Goal: Task Accomplishment & Management: Use online tool/utility

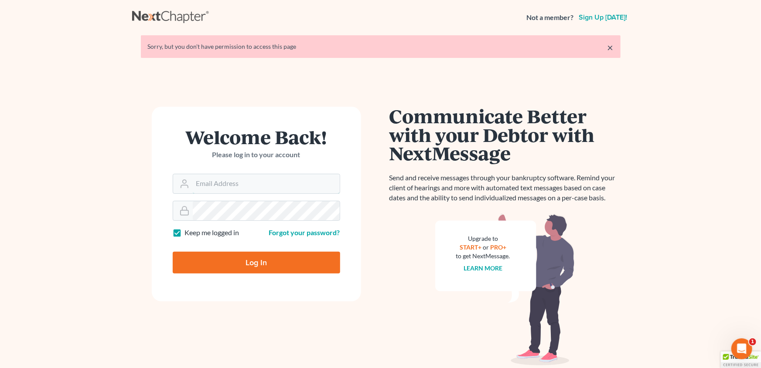
type input "[PERSON_NAME][EMAIL_ADDRESS][DOMAIN_NAME]"
click at [265, 266] on input "Log In" at bounding box center [256, 263] width 167 height 22
type input "Thinking..."
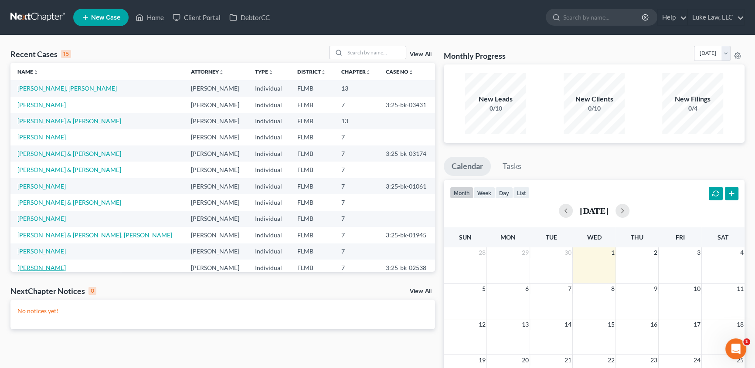
click at [52, 269] on link "[PERSON_NAME]" at bounding box center [41, 267] width 48 height 7
select select "6"
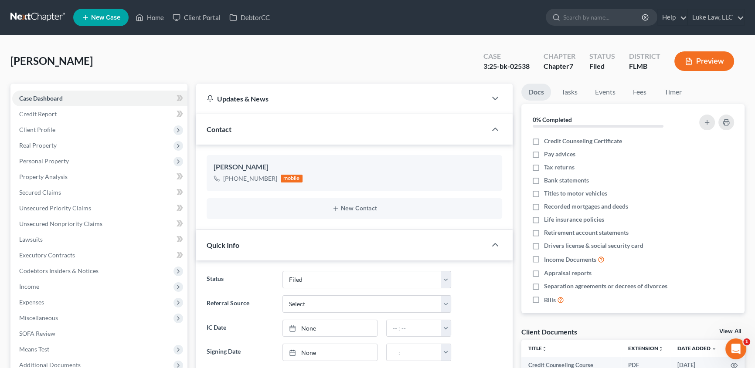
click at [192, 279] on div "Updates & News × District Notes Take a look at NextChapter's District Notes to …" at bounding box center [354, 308] width 325 height 449
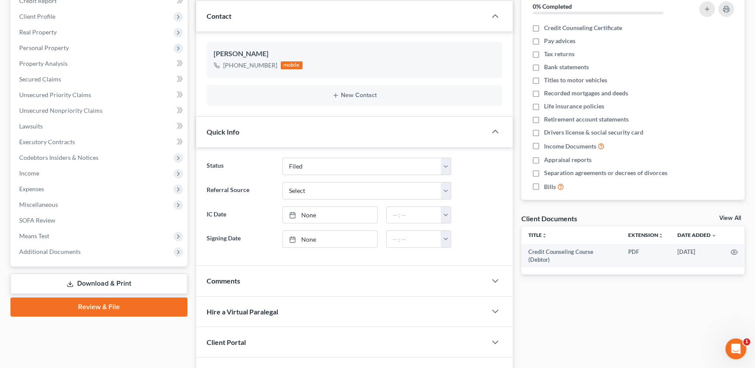
scroll to position [174, 0]
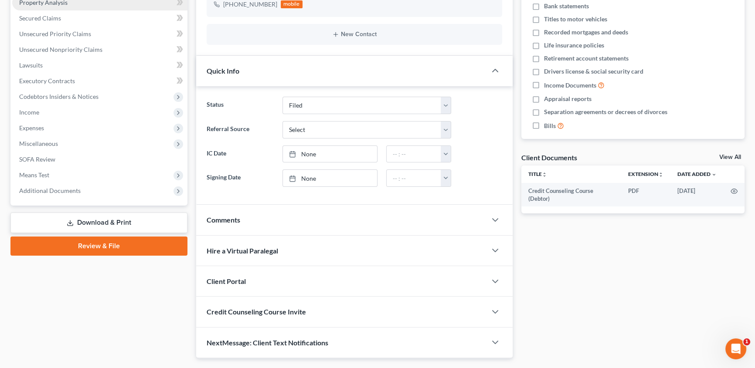
click at [98, 2] on link "Property Analysis" at bounding box center [99, 3] width 175 height 16
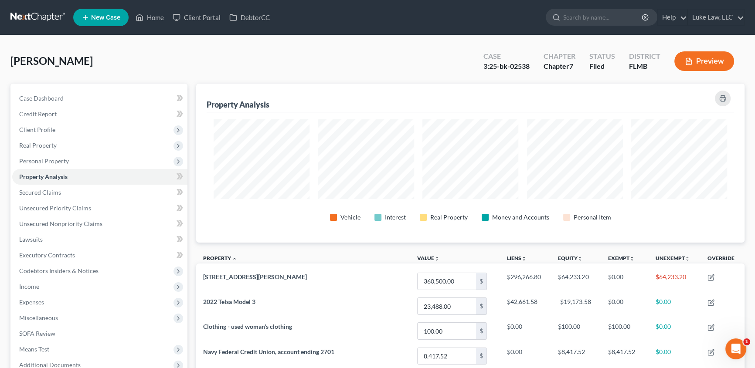
click at [408, 94] on div "Property Analysis" at bounding box center [470, 98] width 527 height 29
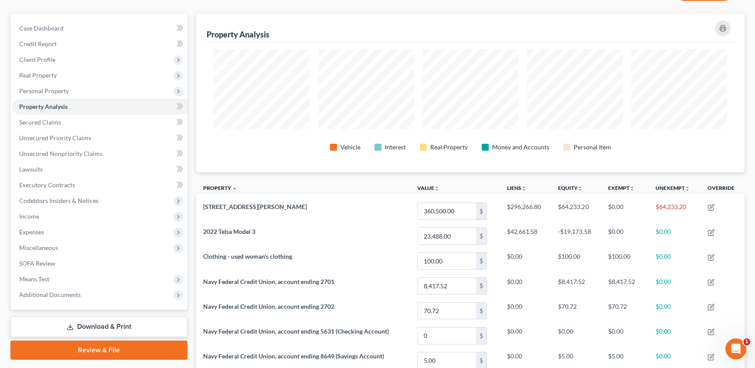
scroll to position [35, 0]
